Goal: Task Accomplishment & Management: Complete application form

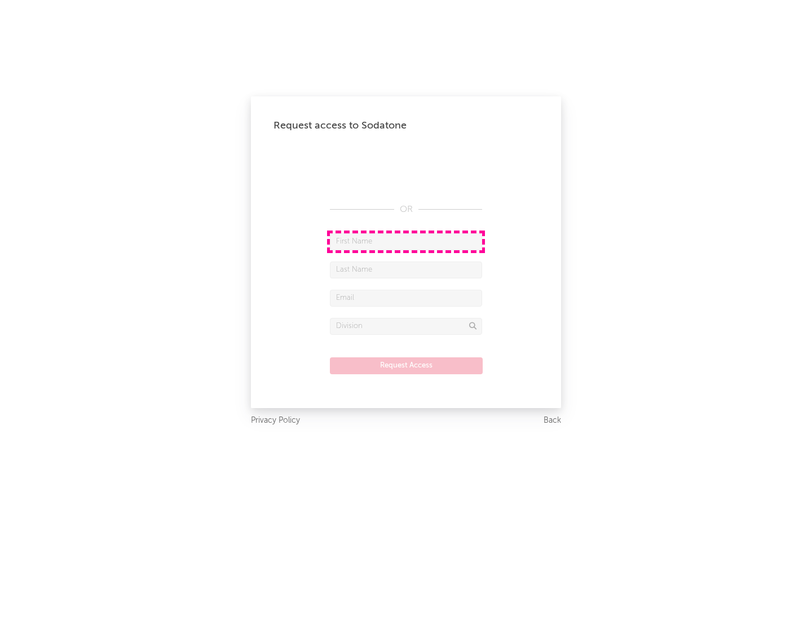
click at [406, 241] on input "text" at bounding box center [406, 241] width 152 height 17
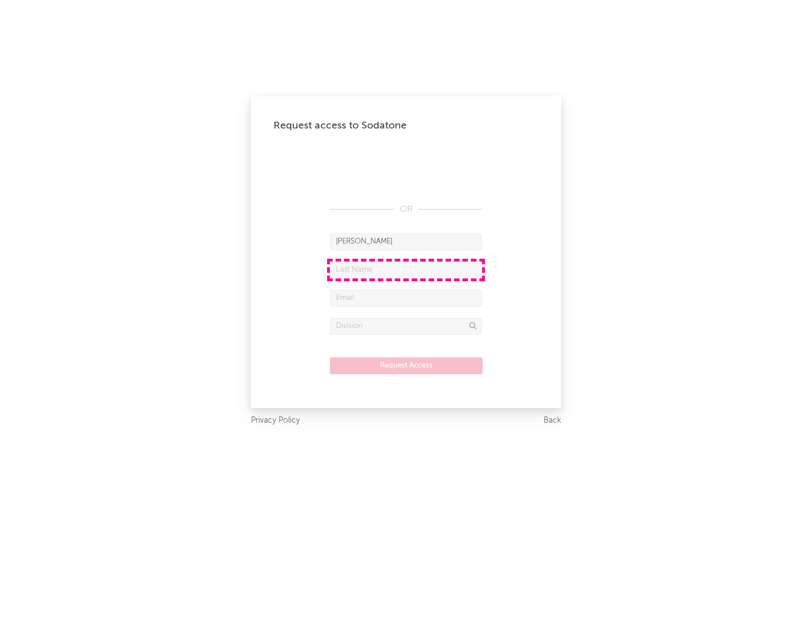
type input "[PERSON_NAME]"
click at [406, 269] on input "text" at bounding box center [406, 270] width 152 height 17
type input "[PERSON_NAME]"
click at [406, 298] on input "text" at bounding box center [406, 298] width 152 height 17
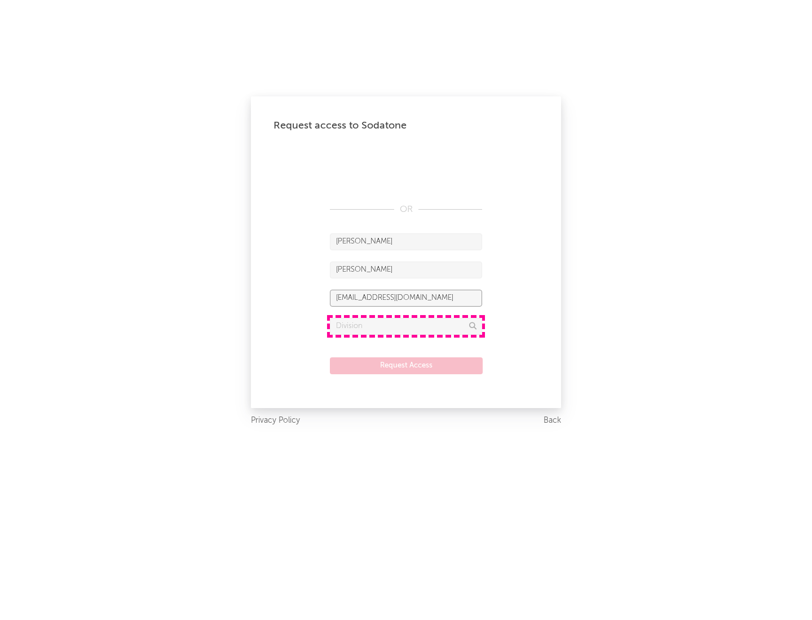
type input "[EMAIL_ADDRESS][DOMAIN_NAME]"
click at [406, 326] on input "text" at bounding box center [406, 326] width 152 height 17
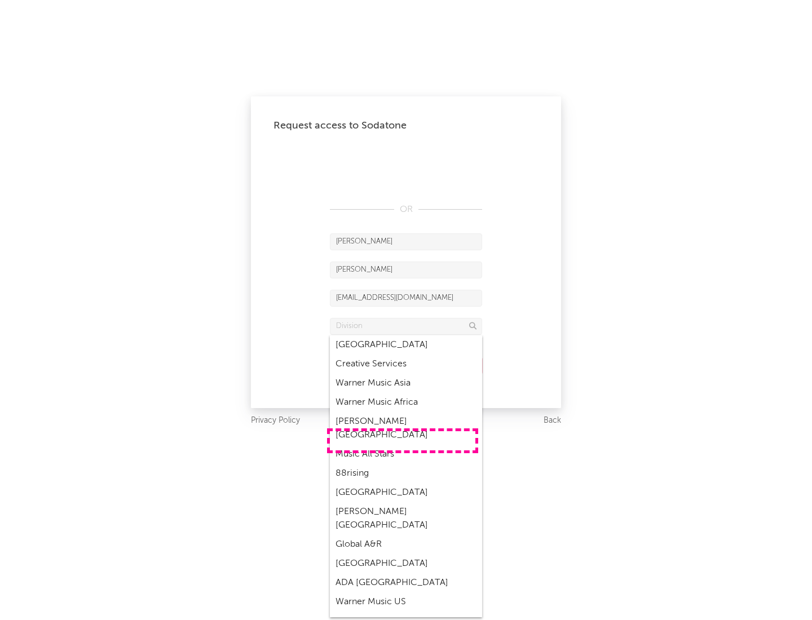
click at [402, 445] on div "Music All Stars" at bounding box center [406, 454] width 152 height 19
type input "Music All Stars"
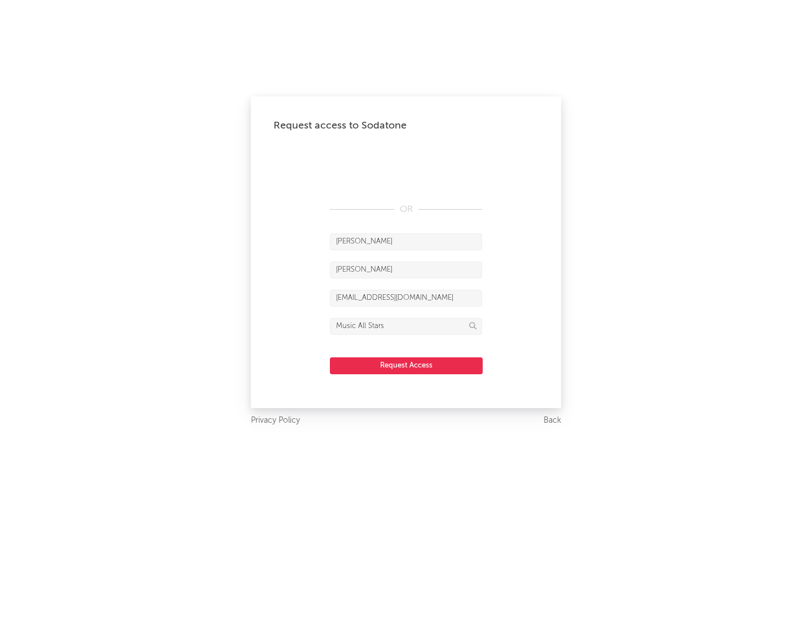
click at [406, 365] on button "Request Access" at bounding box center [406, 365] width 153 height 17
